Goal: Find specific page/section: Find specific page/section

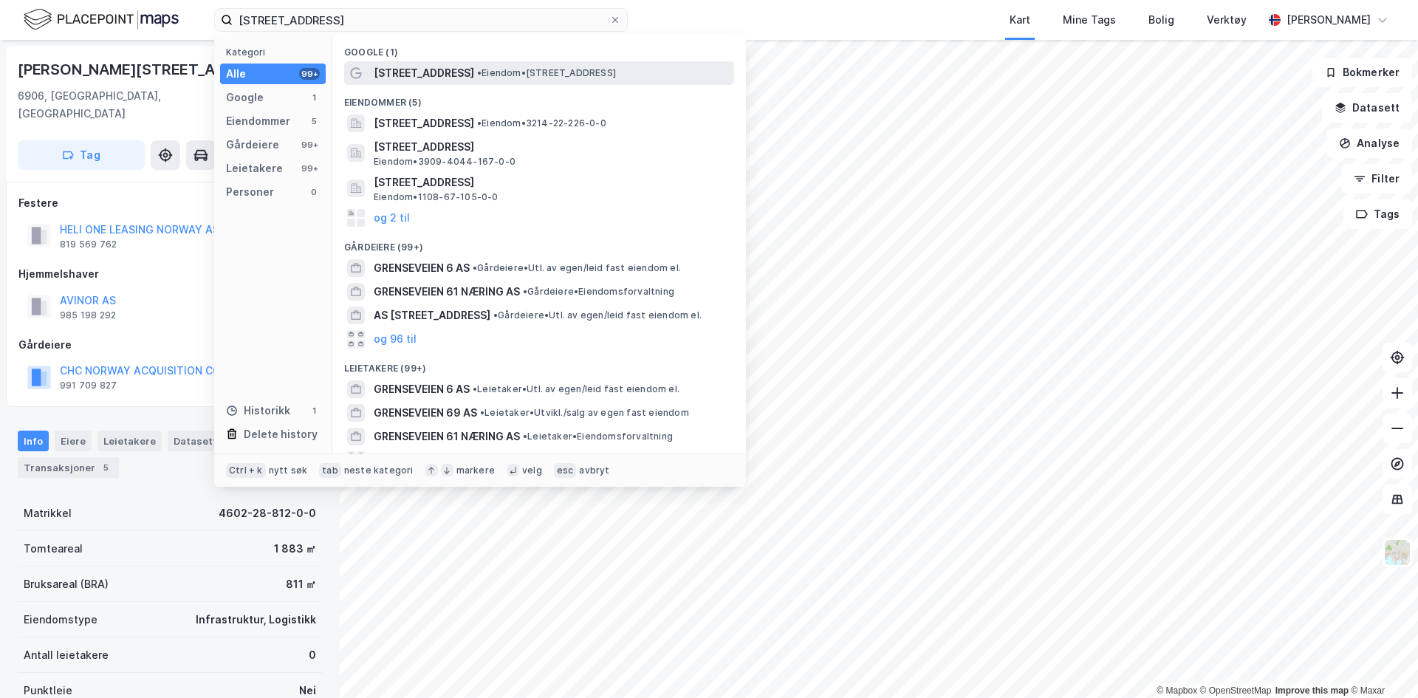
click at [437, 64] on span "[STREET_ADDRESS]" at bounding box center [424, 73] width 100 height 18
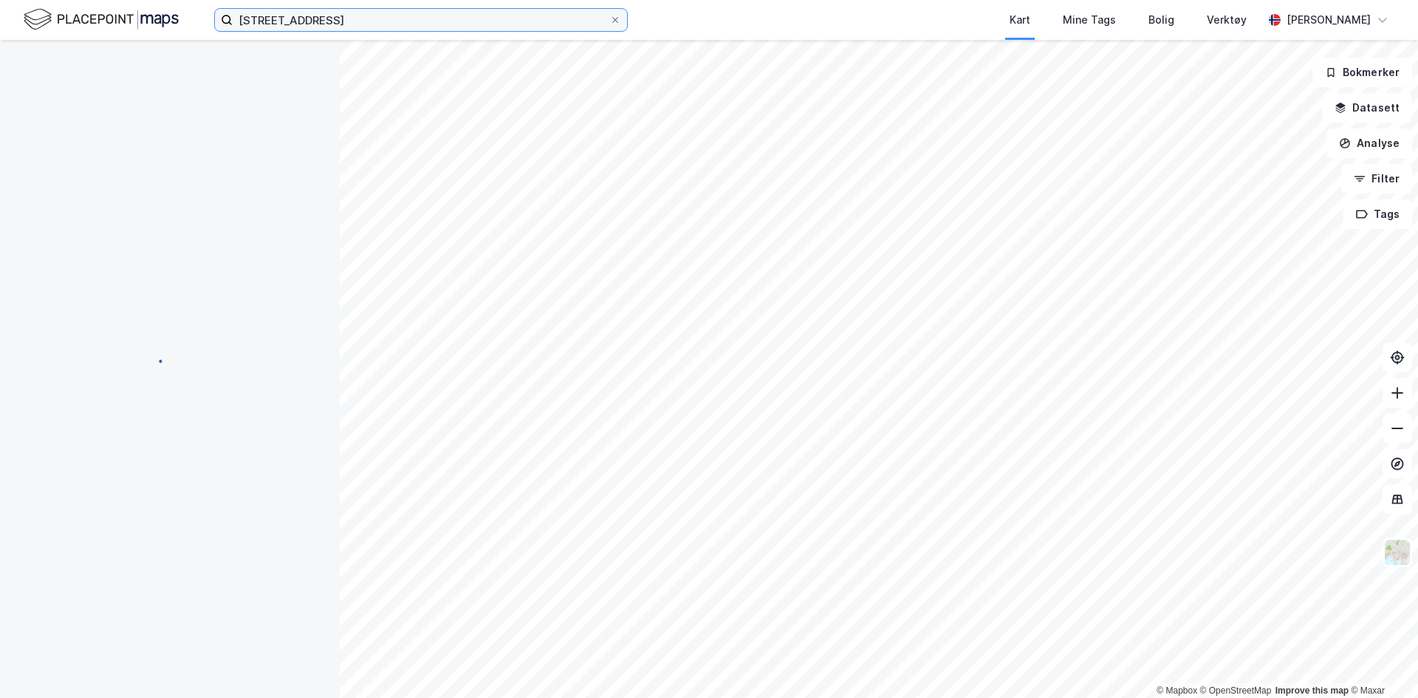
click at [375, 21] on input "[STREET_ADDRESS]" at bounding box center [421, 20] width 377 height 22
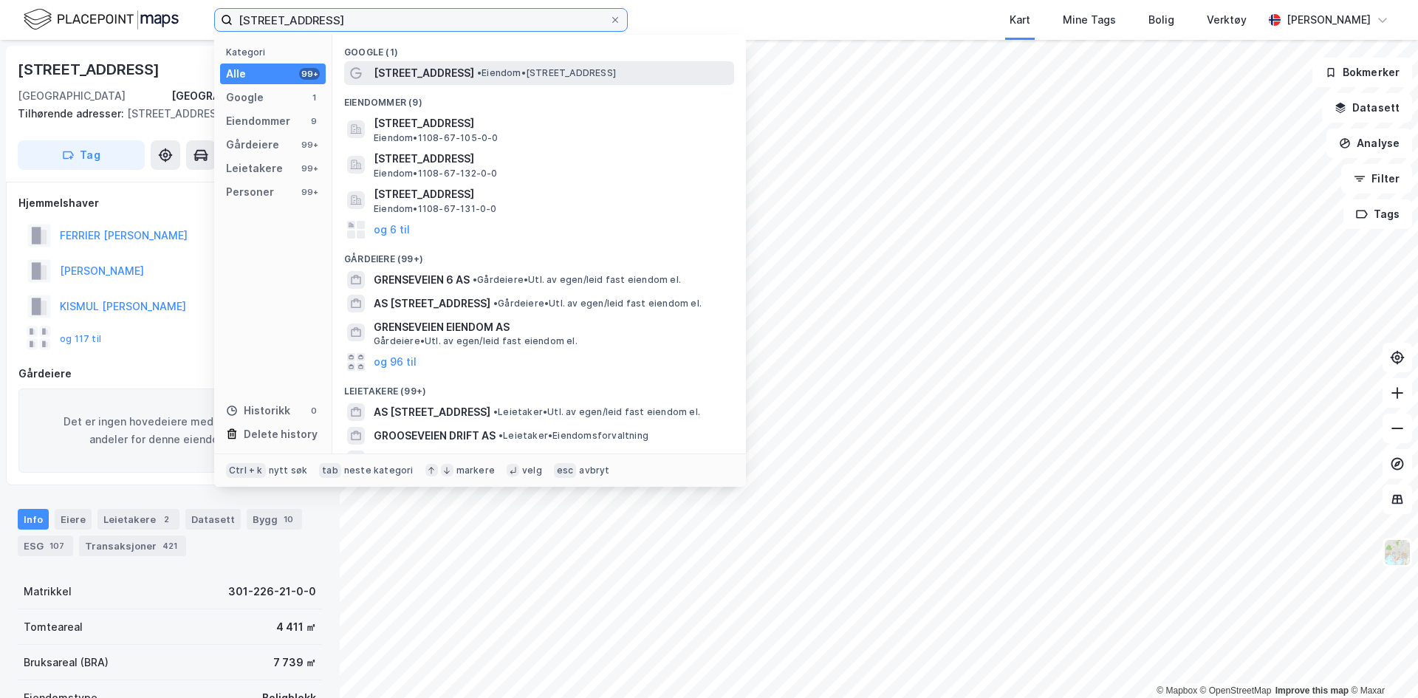
type input "[STREET_ADDRESS]"
click at [477, 73] on span "•" at bounding box center [479, 72] width 4 height 11
